Goal: Navigation & Orientation: Find specific page/section

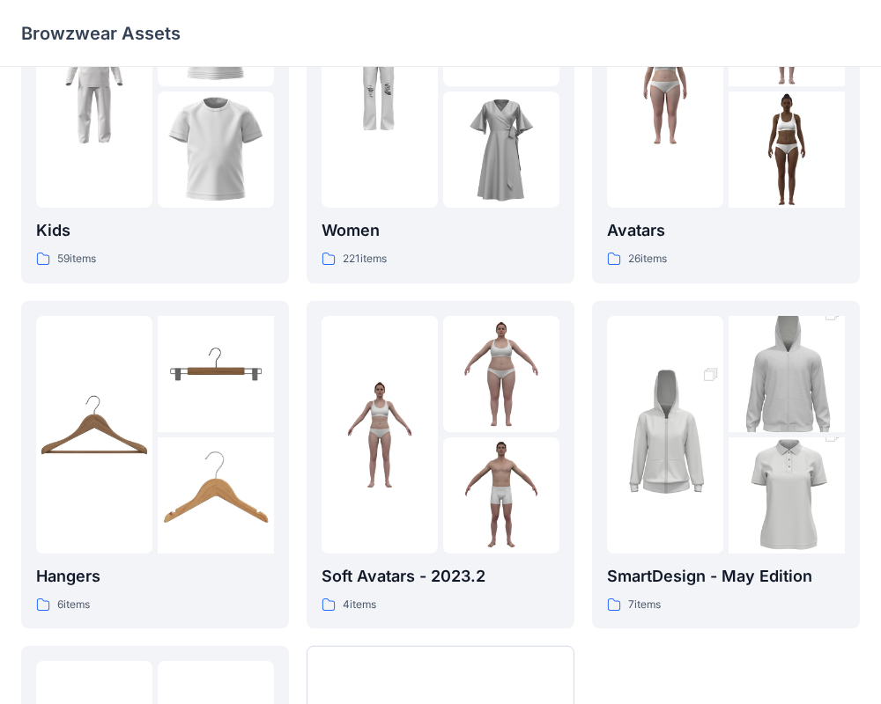
scroll to position [452, 0]
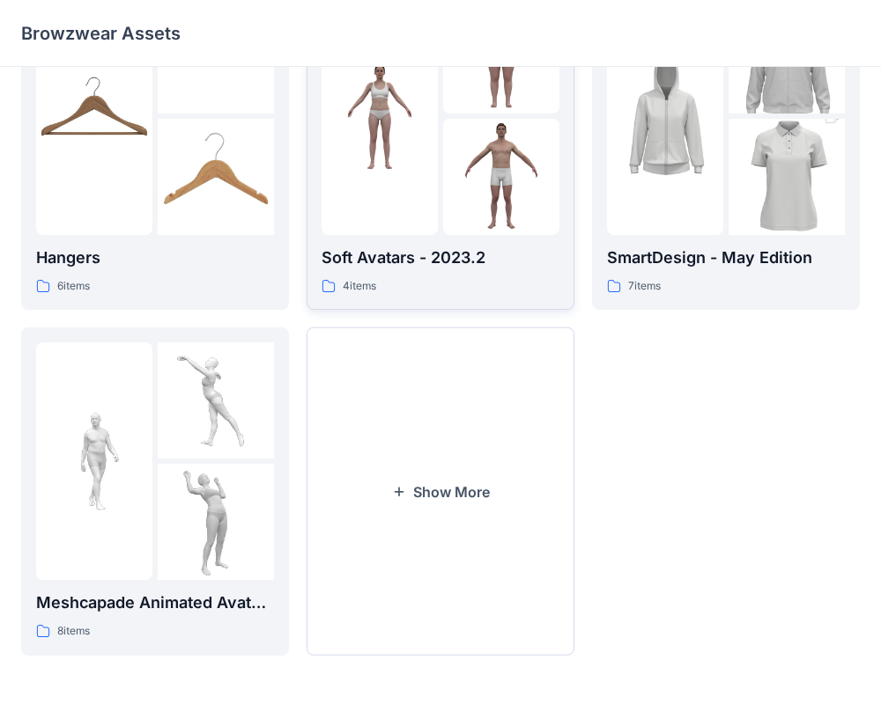
click at [440, 271] on div "Soft Avatars - 2023.2 4 items" at bounding box center [440, 271] width 238 height 50
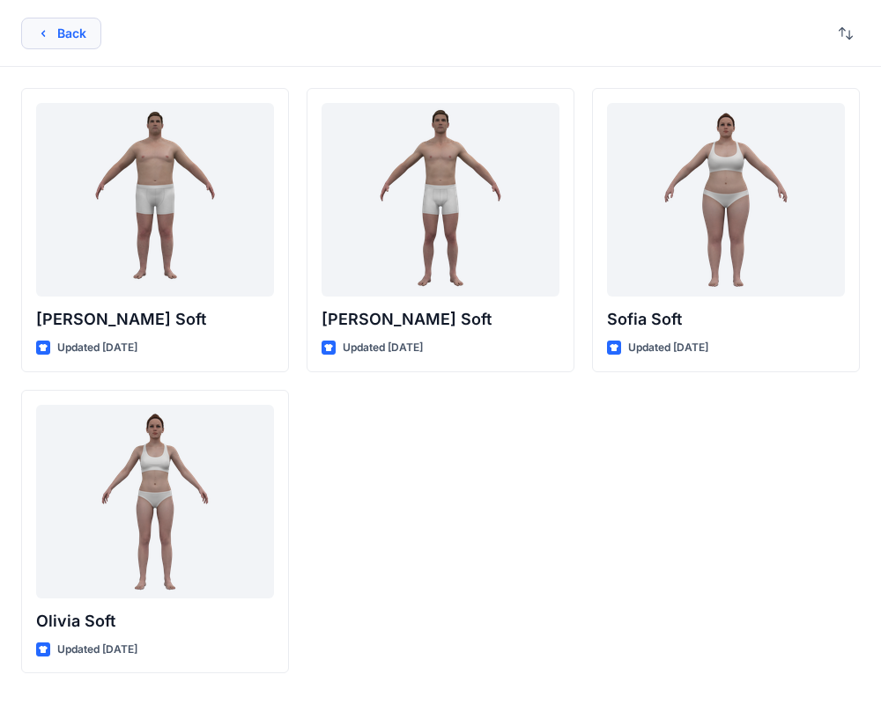
click at [55, 41] on button "Back" at bounding box center [61, 34] width 80 height 32
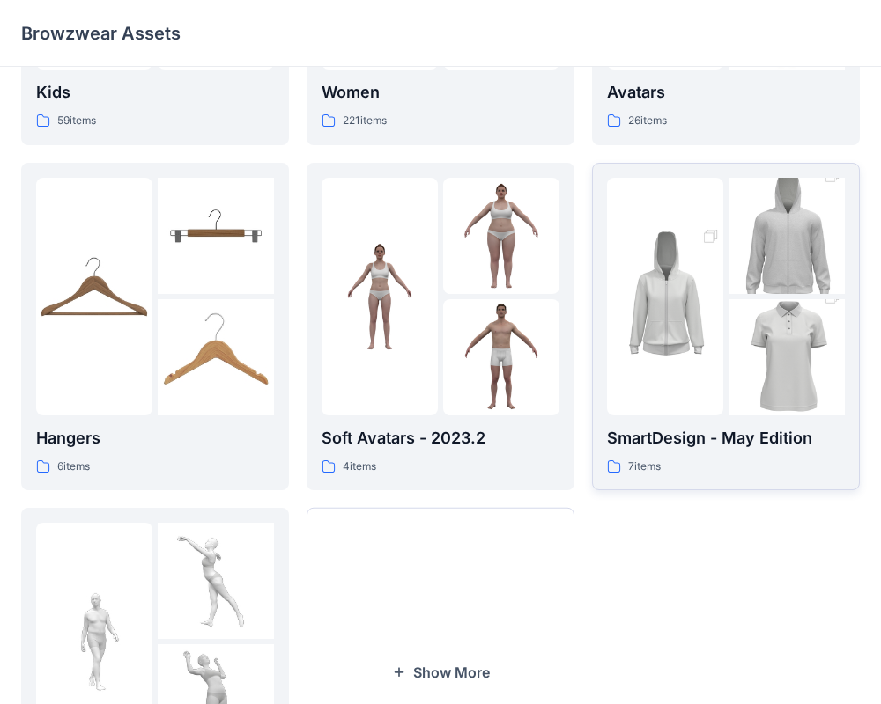
scroll to position [269, 0]
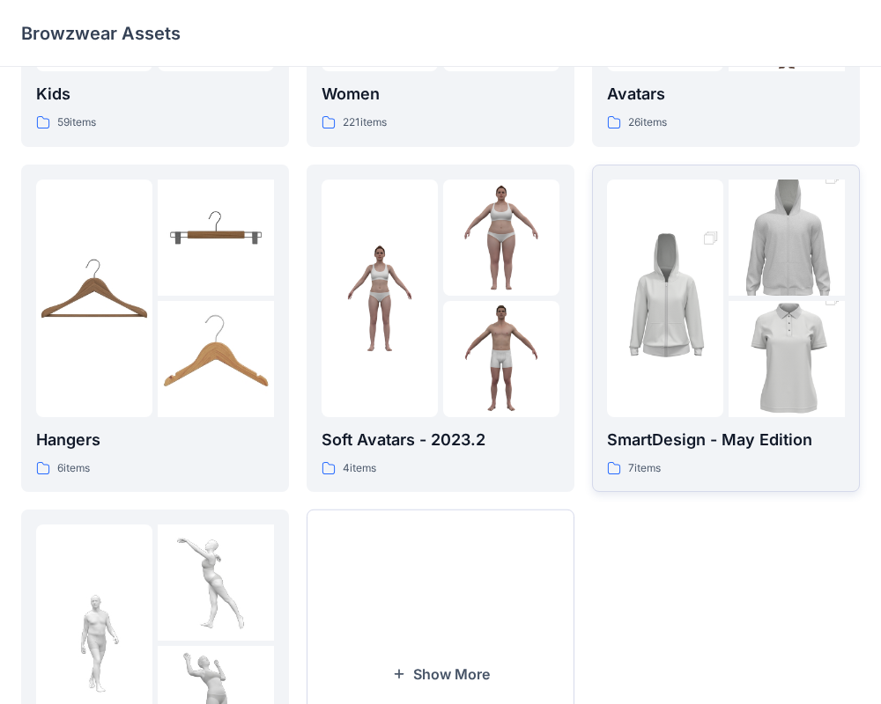
click at [637, 355] on img at bounding box center [665, 298] width 116 height 174
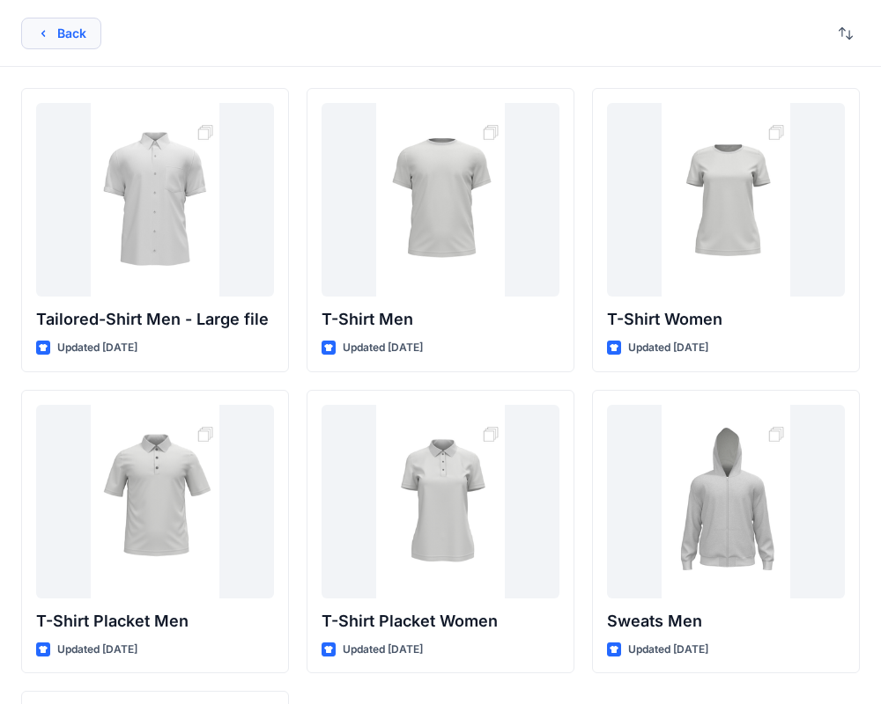
click at [59, 40] on button "Back" at bounding box center [61, 34] width 80 height 32
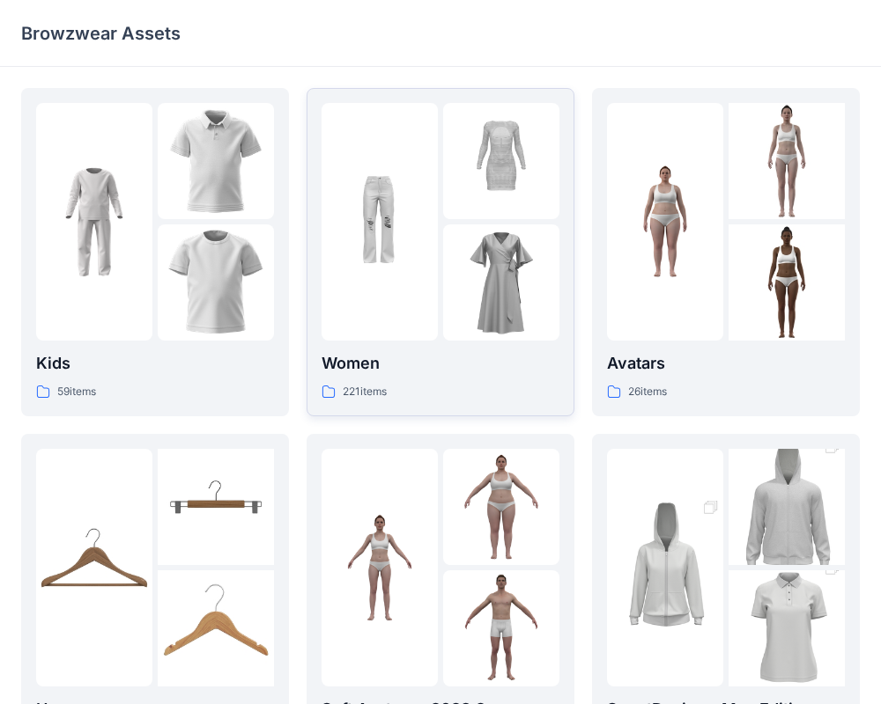
click at [428, 295] on div at bounding box center [379, 222] width 116 height 238
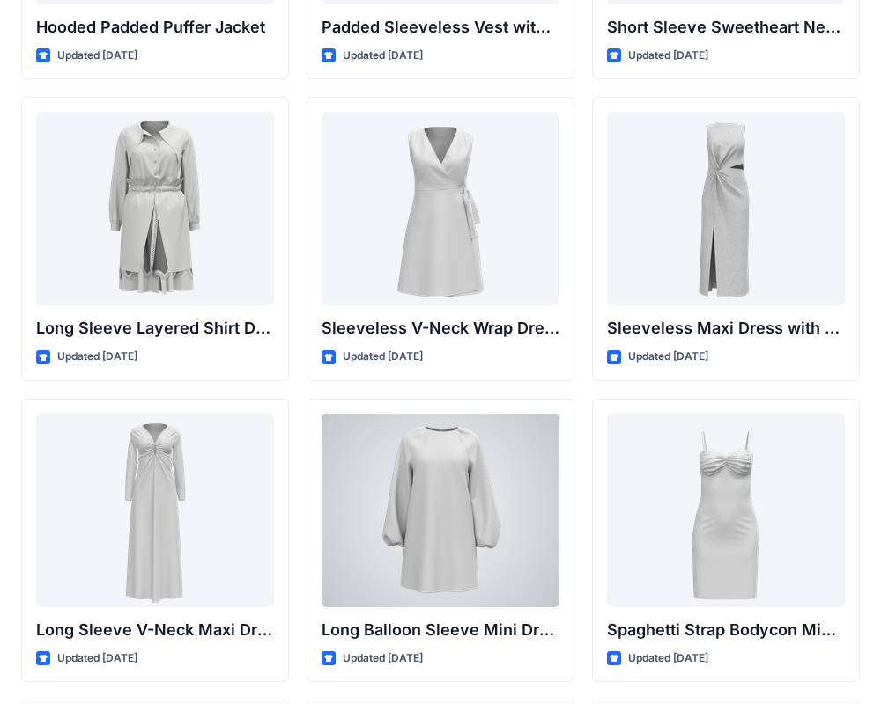
scroll to position [2402, 0]
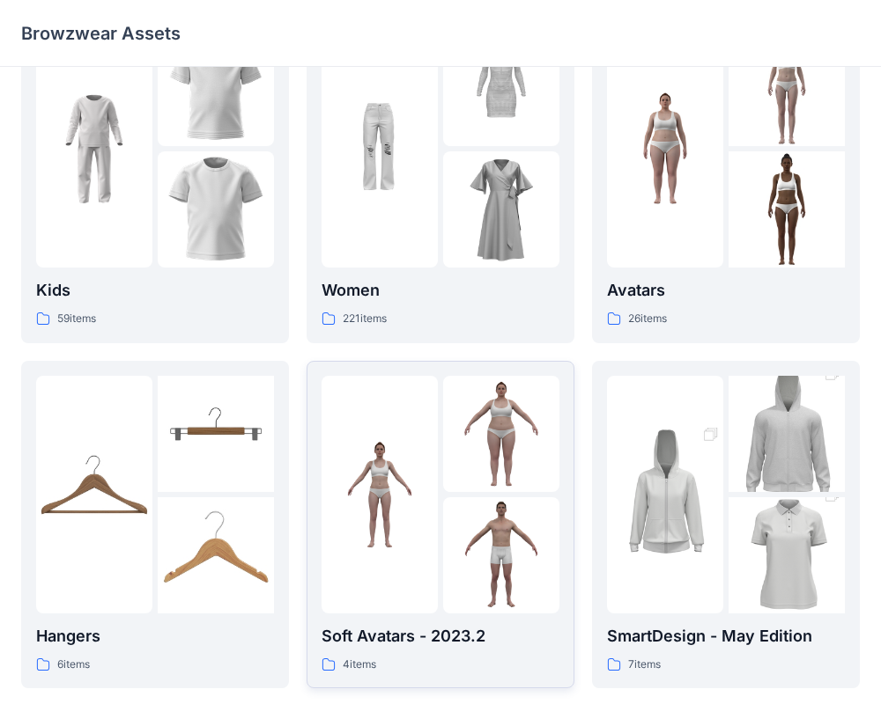
scroll to position [75, 0]
